Goal: Check status: Check status

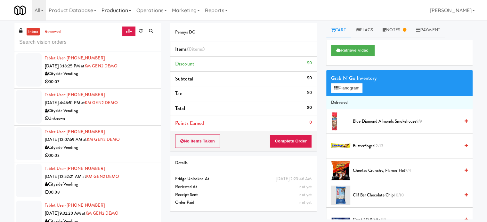
scroll to position [1186, 0]
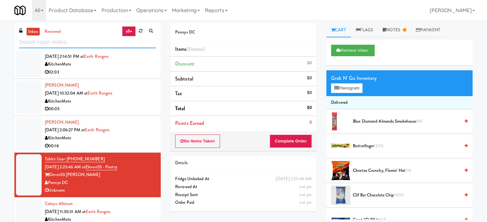
click at [72, 43] on input "text" at bounding box center [87, 42] width 137 height 12
click at [72, 44] on input "text" at bounding box center [87, 42] width 137 height 12
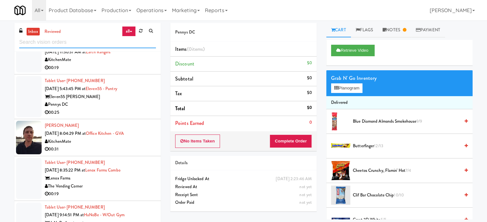
scroll to position [1506, 0]
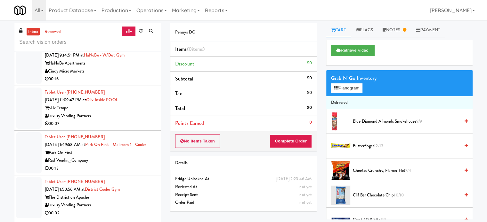
drag, startPoint x: 123, startPoint y: 118, endPoint x: 158, endPoint y: 119, distance: 35.2
click at [124, 120] on div "00:07" at bounding box center [100, 124] width 111 height 8
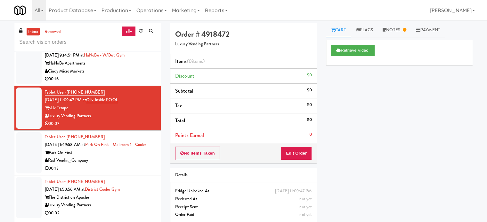
drag, startPoint x: 140, startPoint y: 166, endPoint x: 147, endPoint y: 162, distance: 7.9
click at [143, 165] on div "Rad Vending Company" at bounding box center [100, 161] width 111 height 8
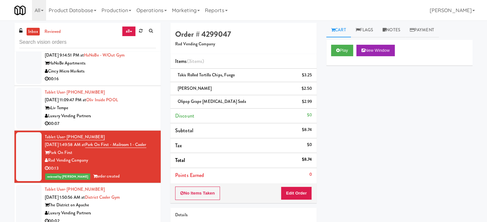
scroll to position [1666, 0]
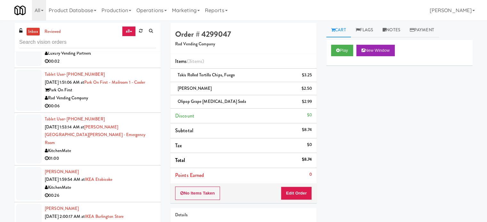
click at [127, 58] on div "Luxury Vending Partners" at bounding box center [100, 54] width 111 height 8
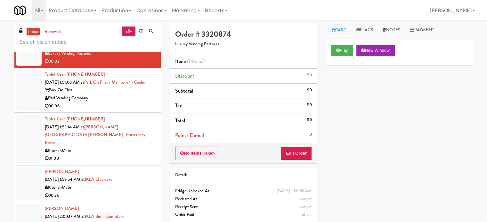
scroll to position [1506, 0]
